Goal: Information Seeking & Learning: Learn about a topic

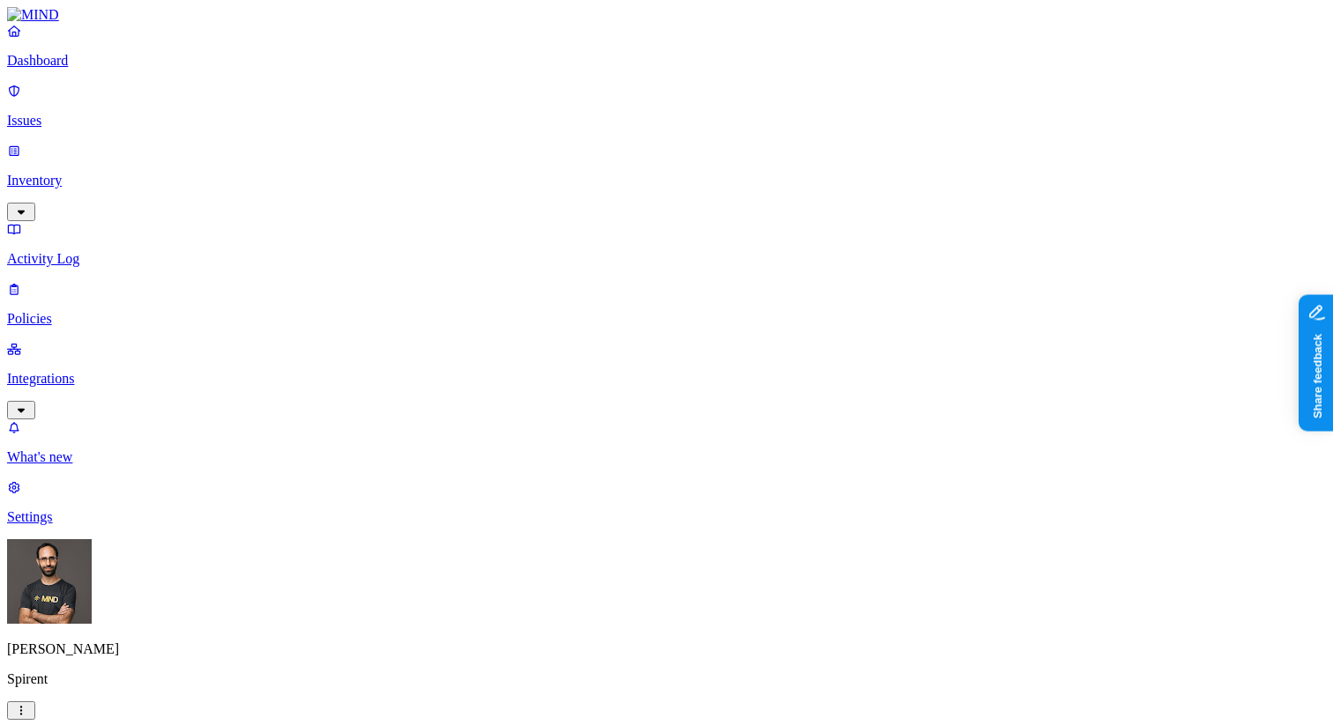
click at [108, 251] on p "Activity Log" at bounding box center [666, 259] width 1319 height 16
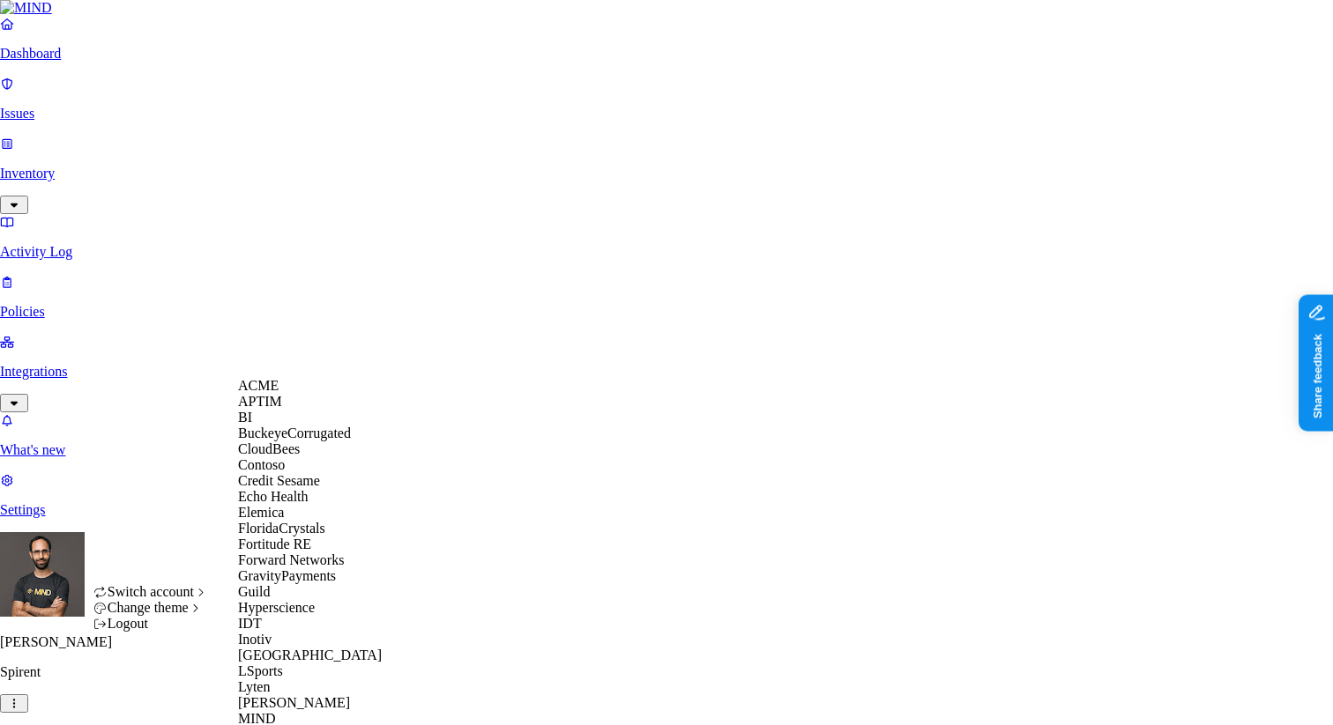
click at [309, 394] on div "ACME" at bounding box center [323, 386] width 171 height 16
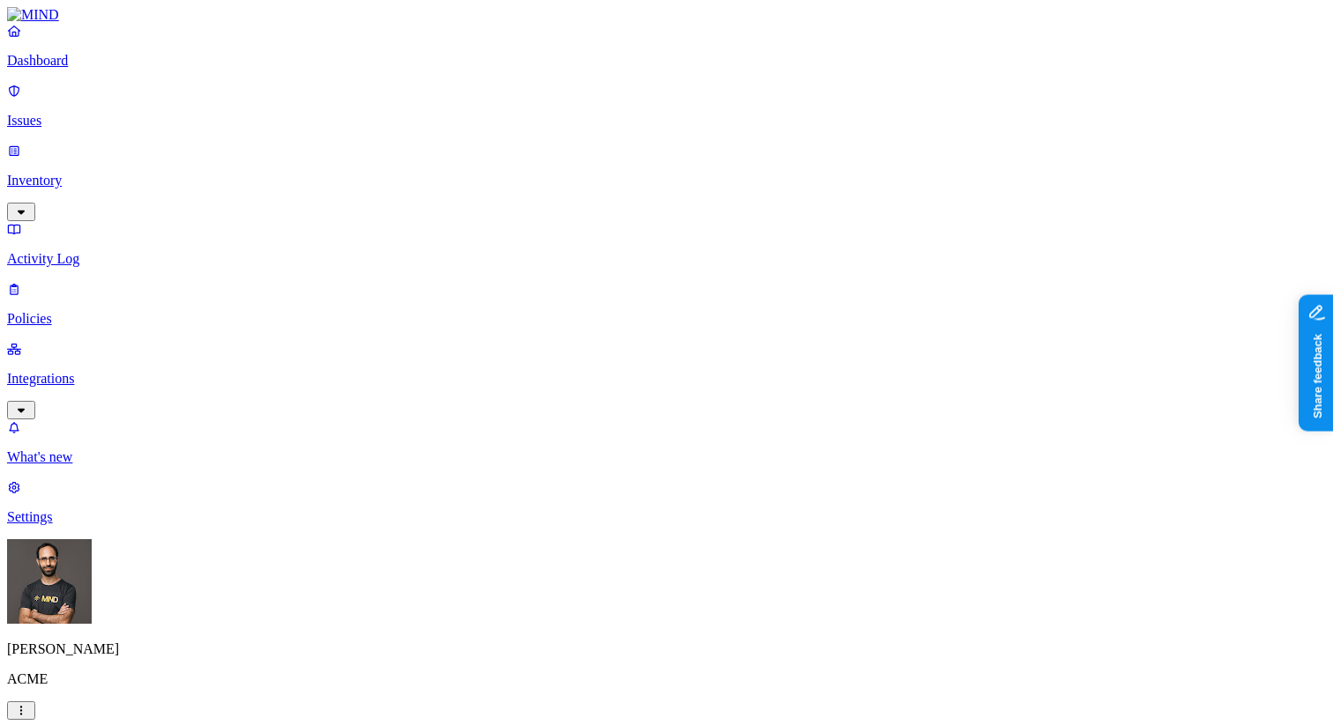
scroll to position [111, 0]
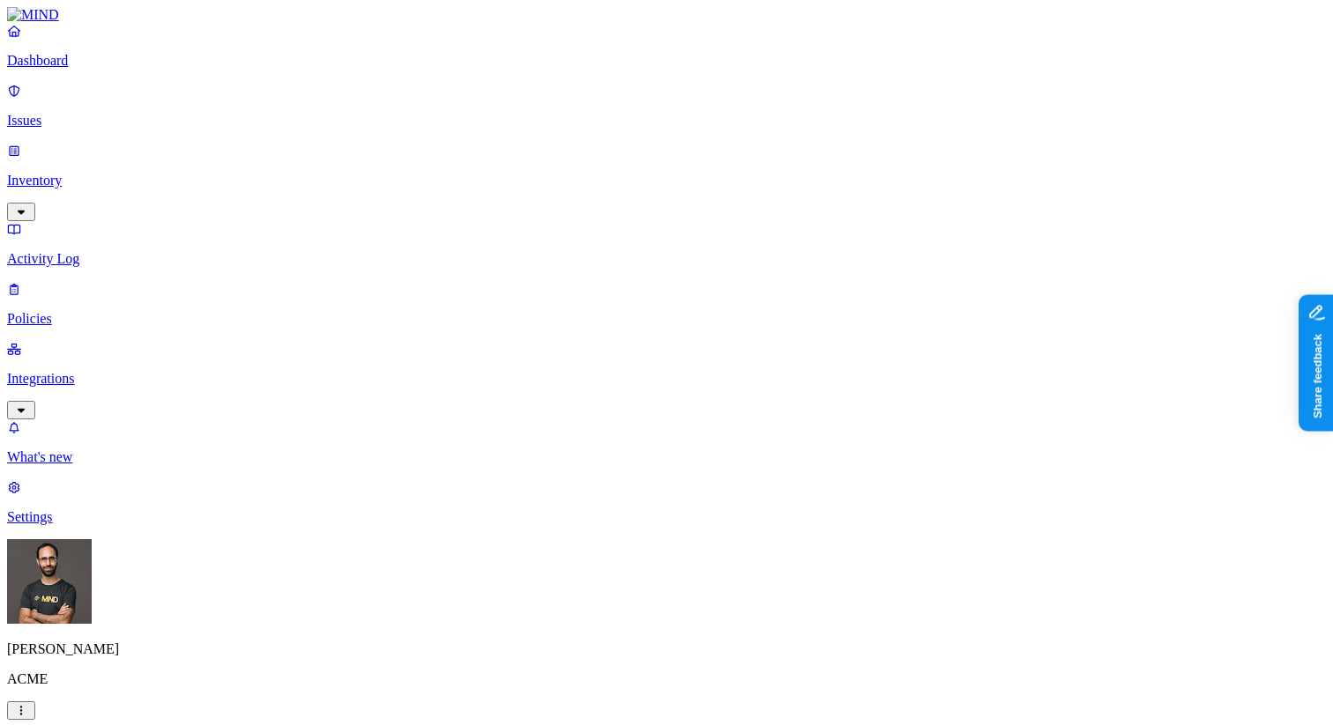
type input "[EMAIL_ADDRESS][DOMAIN_NAME]"
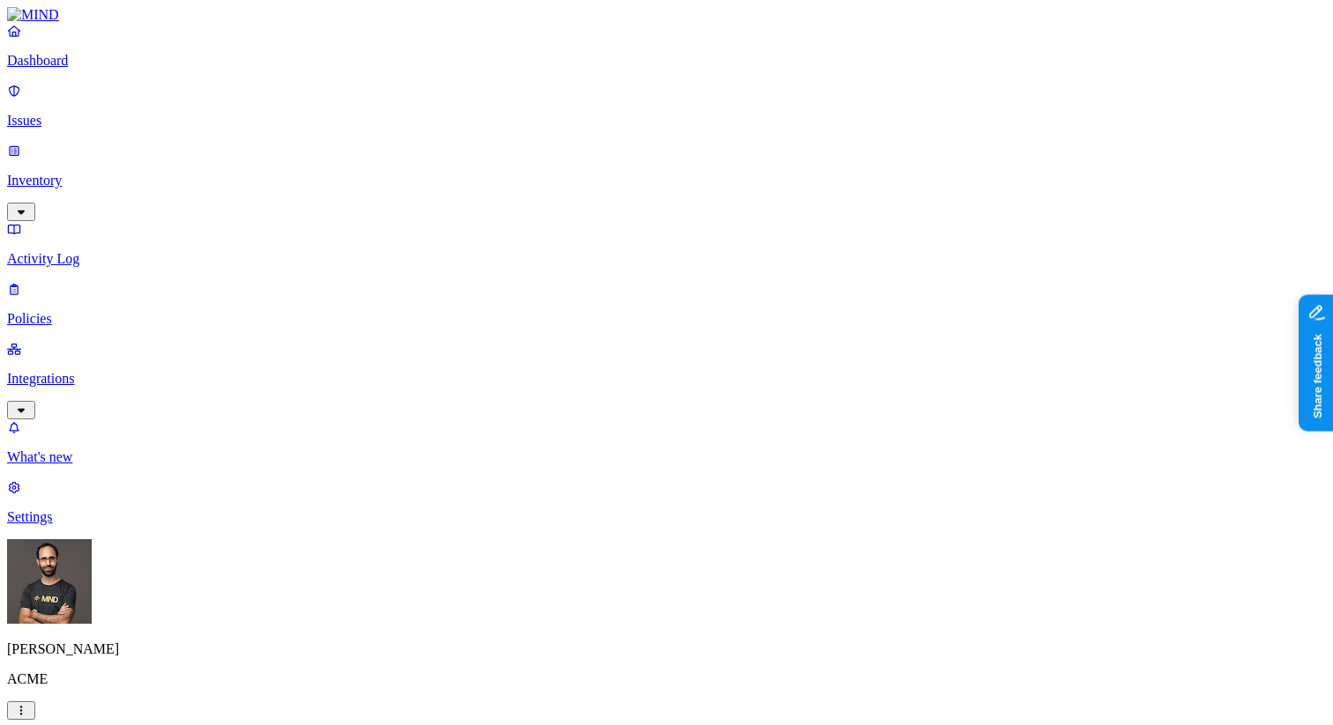
click at [145, 251] on p "Activity Log" at bounding box center [666, 259] width 1319 height 16
click at [100, 143] on link "Inventory" at bounding box center [666, 181] width 1319 height 76
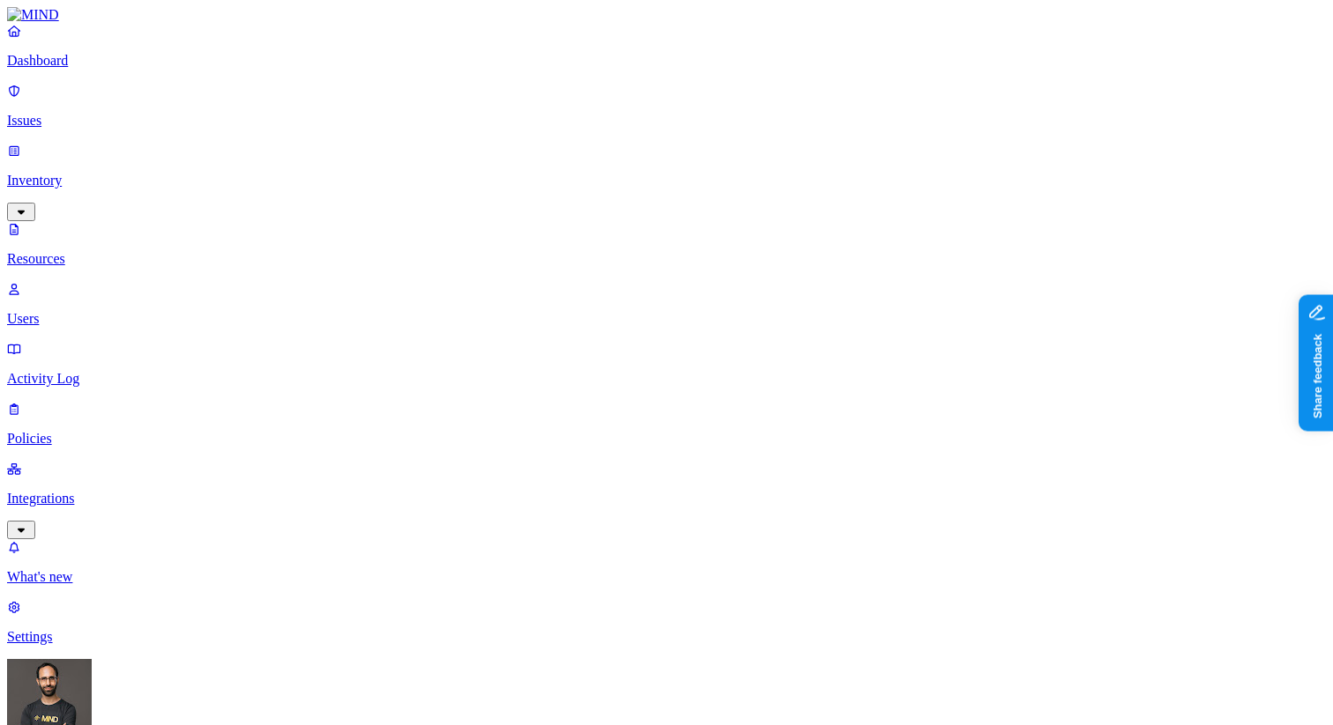
type input "e"
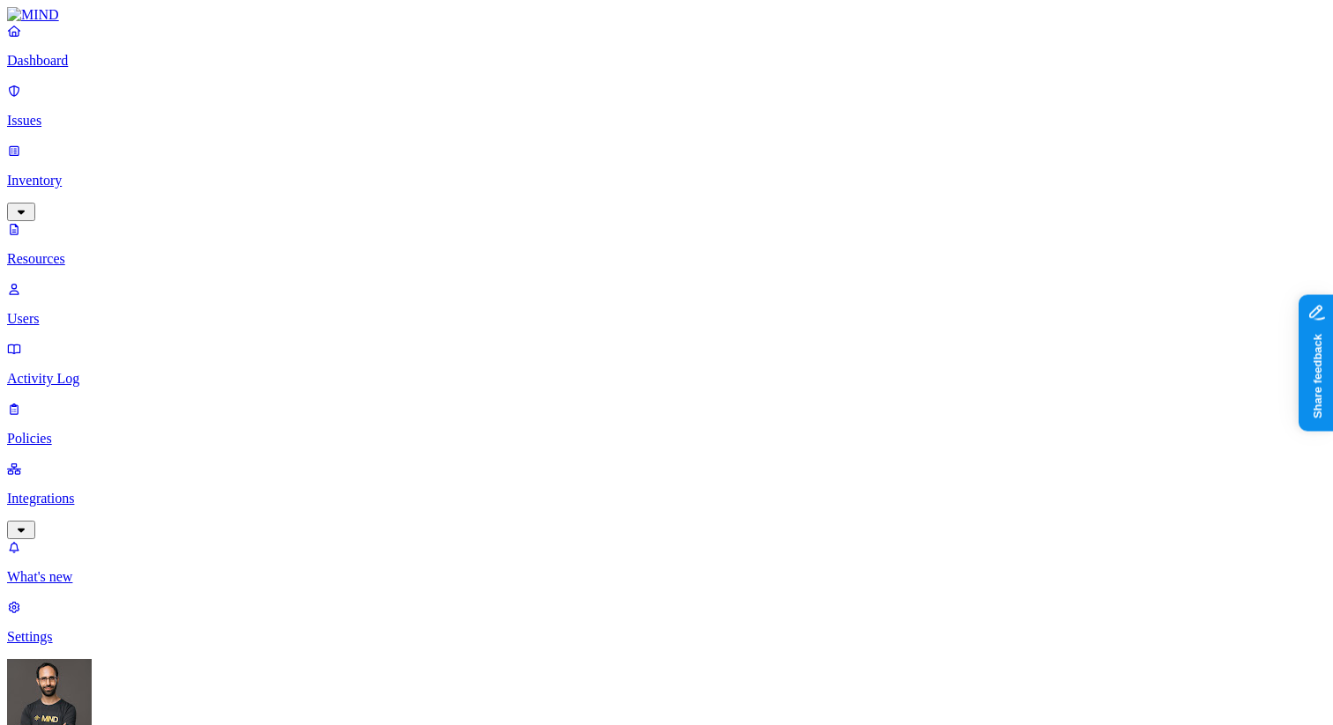
type input "ezgif-1-bb4a667cb5.gif"
click at [111, 371] on p "Activity Log" at bounding box center [666, 379] width 1319 height 16
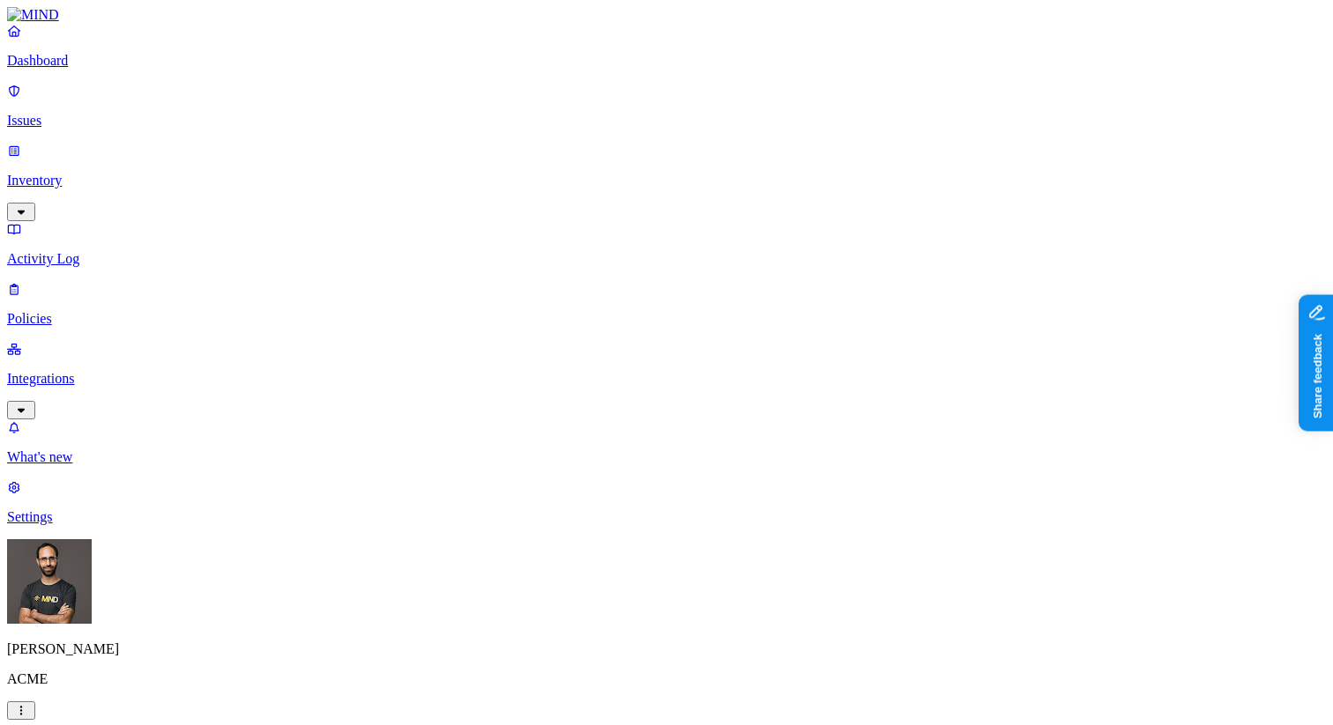
click at [115, 251] on p "Activity Log" at bounding box center [666, 259] width 1319 height 16
click at [86, 251] on p "Activity Log" at bounding box center [666, 259] width 1319 height 16
